Goal: Use online tool/utility

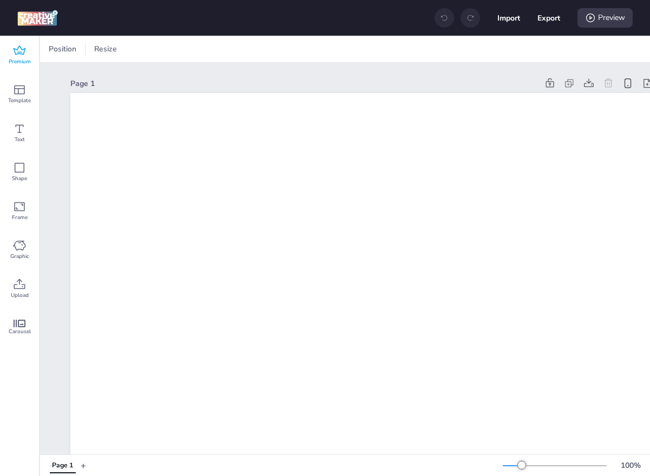
click at [20, 49] on icon at bounding box center [19, 50] width 13 height 13
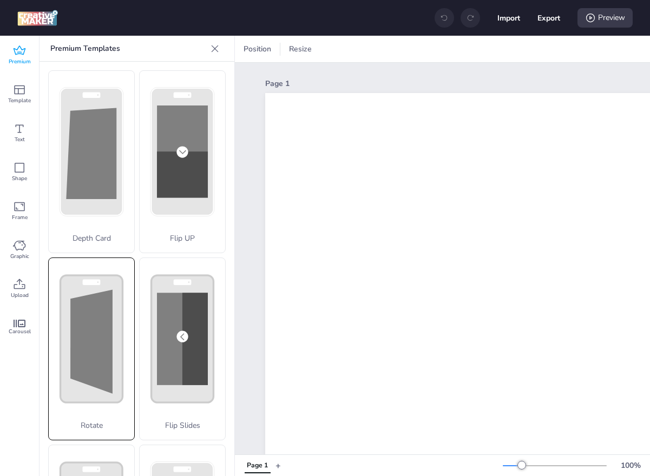
click at [105, 323] on polygon at bounding box center [91, 341] width 42 height 104
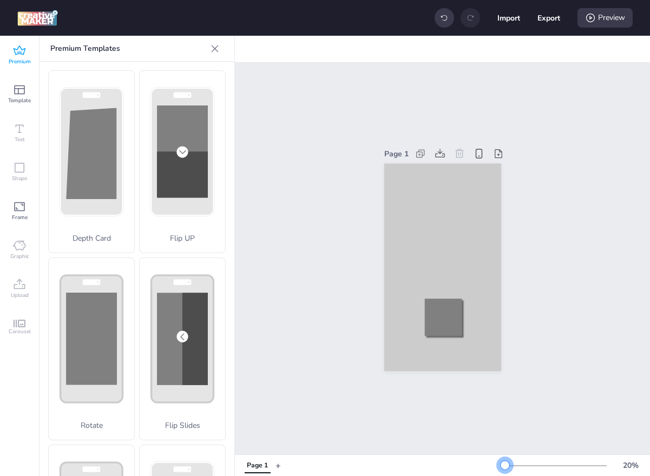
drag, startPoint x: 520, startPoint y: 464, endPoint x: 505, endPoint y: 465, distance: 15.8
click at [505, 465] on div at bounding box center [504, 465] width 9 height 9
click at [448, 205] on div at bounding box center [442, 267] width 117 height 208
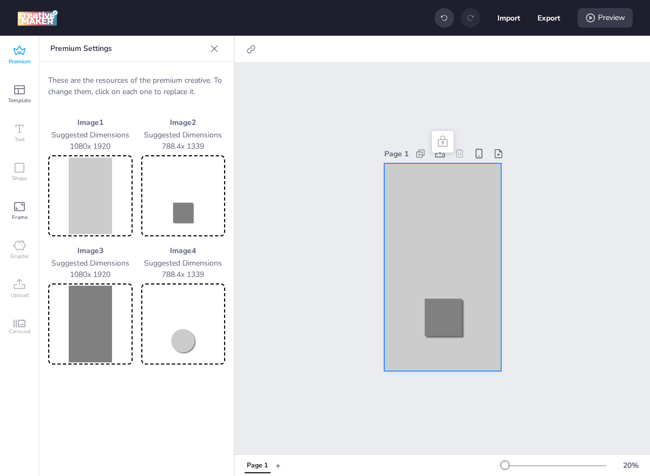
click at [84, 189] on img at bounding box center [90, 195] width 80 height 77
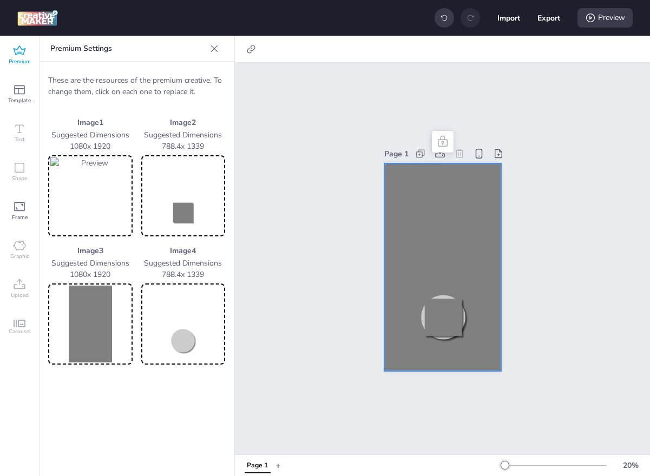
click at [97, 327] on img at bounding box center [90, 324] width 80 height 77
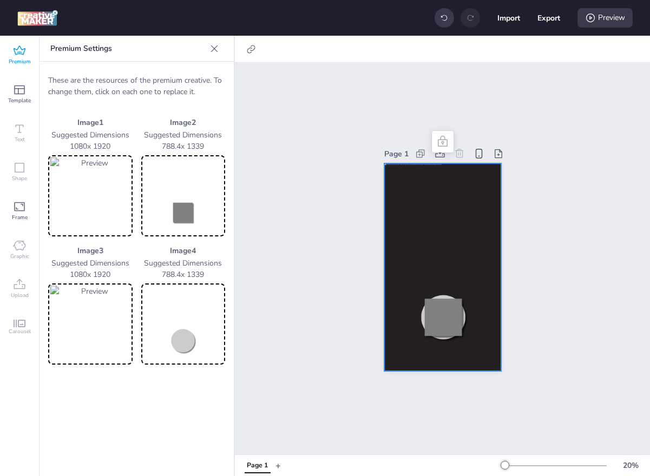
click at [190, 211] on img at bounding box center [183, 195] width 80 height 77
click at [191, 335] on img at bounding box center [183, 324] width 80 height 77
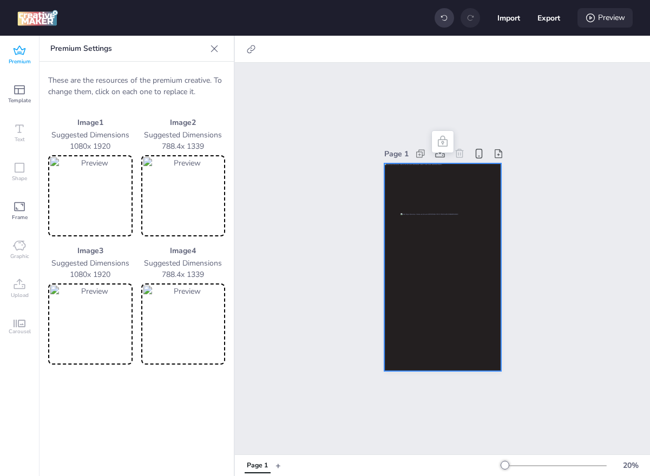
click at [593, 19] on icon at bounding box center [590, 18] width 9 height 9
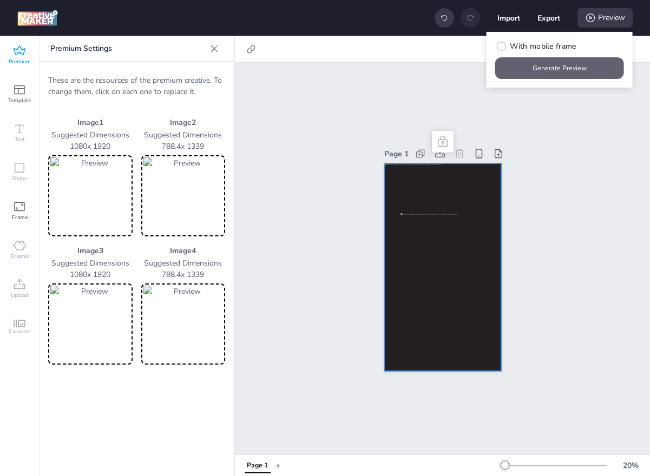
click at [551, 65] on button "Generate Preview" at bounding box center [559, 68] width 129 height 22
